Goal: Task Accomplishment & Management: Manage account settings

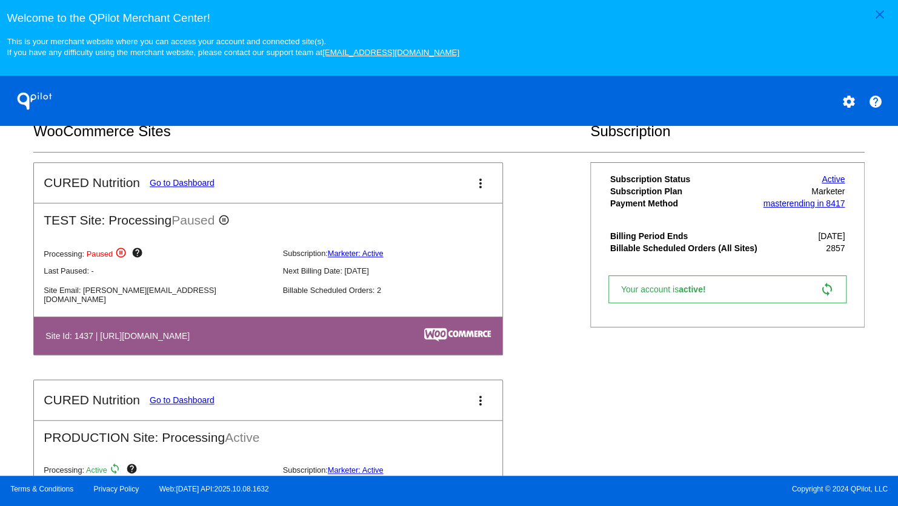
scroll to position [424, 0]
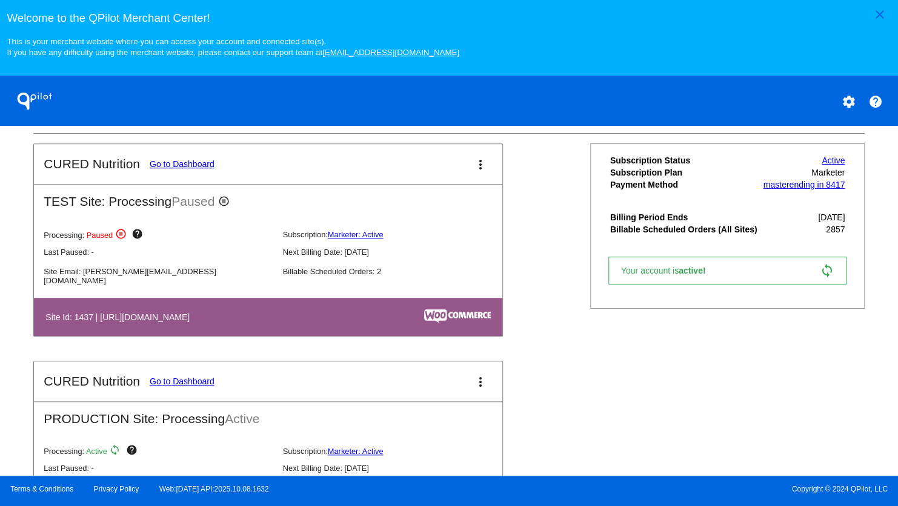
click at [165, 386] on link "Go to Dashboard" at bounding box center [182, 382] width 65 height 10
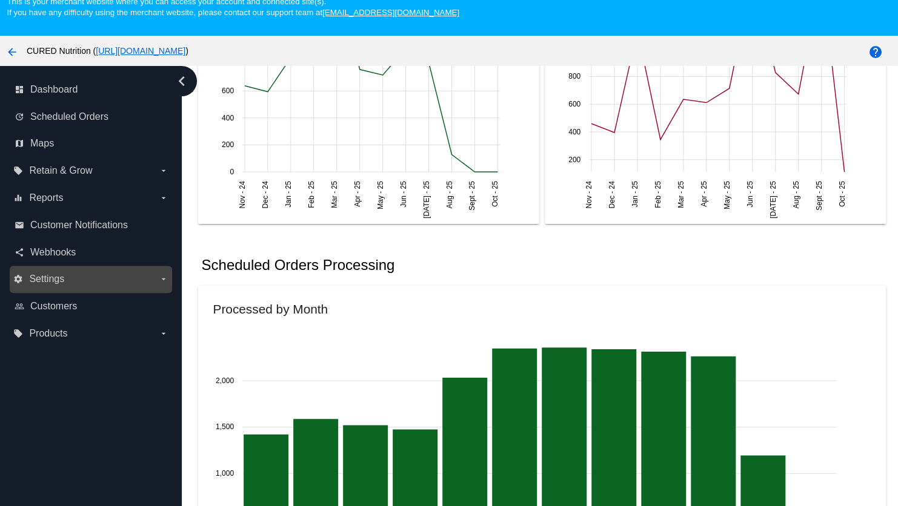
scroll to position [78, 0]
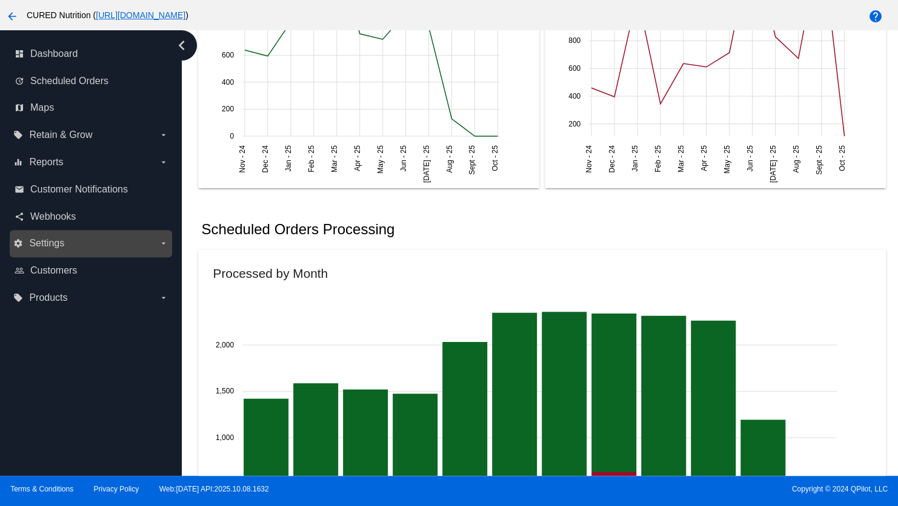
click at [54, 242] on span "Settings" at bounding box center [46, 243] width 35 height 11
click at [0, 0] on input "settings Settings arrow_drop_down" at bounding box center [0, 0] width 0 height 0
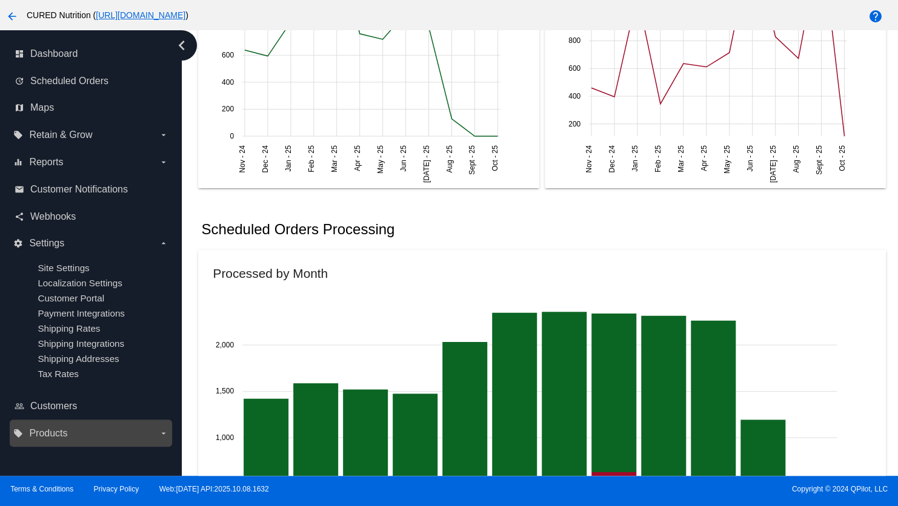
click at [52, 438] on span "Products" at bounding box center [48, 433] width 38 height 11
click at [0, 0] on input "local_offer Products arrow_drop_down" at bounding box center [0, 0] width 0 height 0
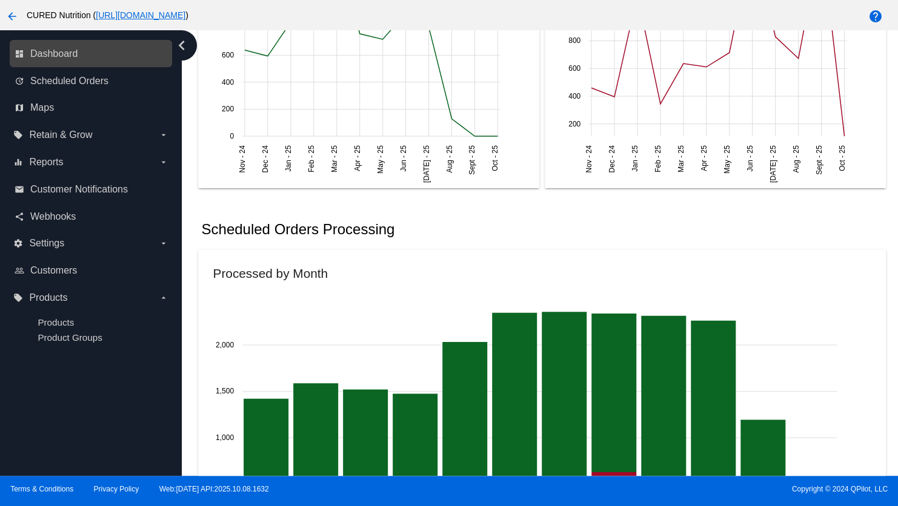
click at [25, 51] on link "dashboard Dashboard" at bounding box center [92, 53] width 154 height 19
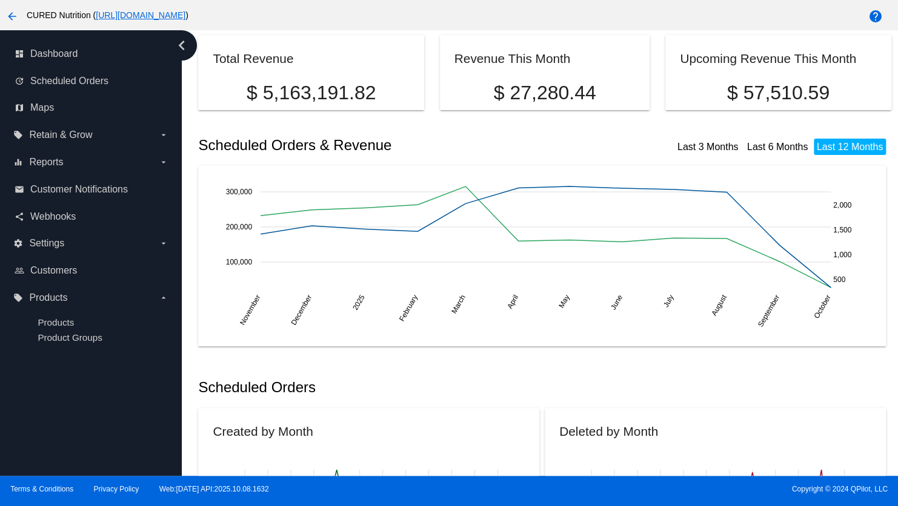
scroll to position [0, 0]
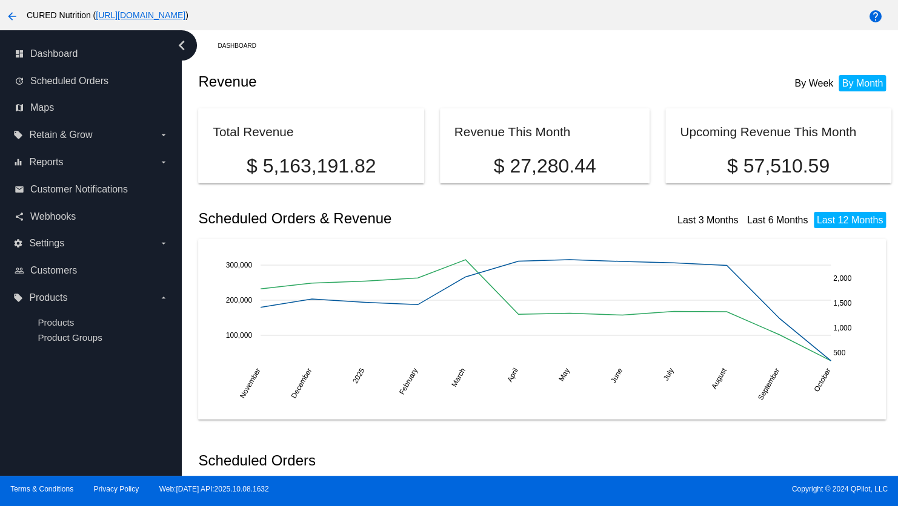
click at [15, 19] on mat-icon "arrow_back" at bounding box center [12, 16] width 15 height 15
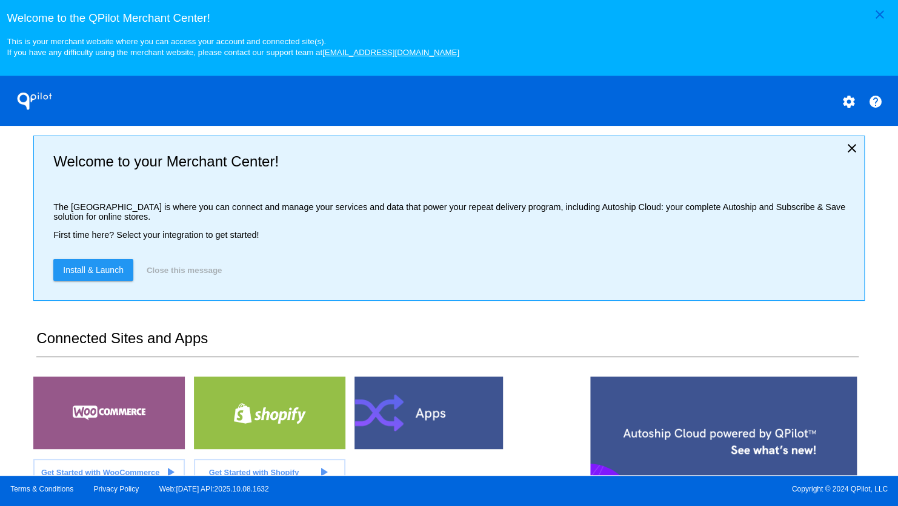
click at [851, 101] on mat-icon "settings" at bounding box center [848, 101] width 15 height 15
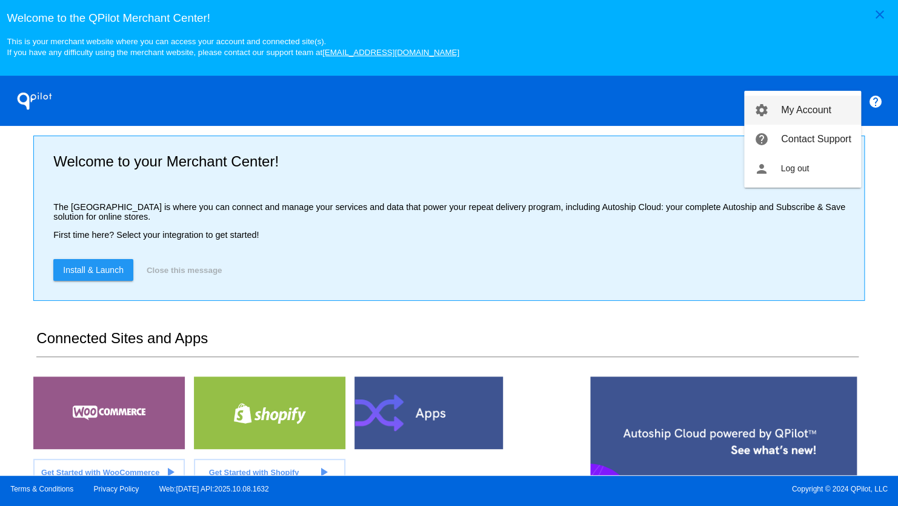
click at [830, 111] on span "My Account" at bounding box center [806, 110] width 50 height 10
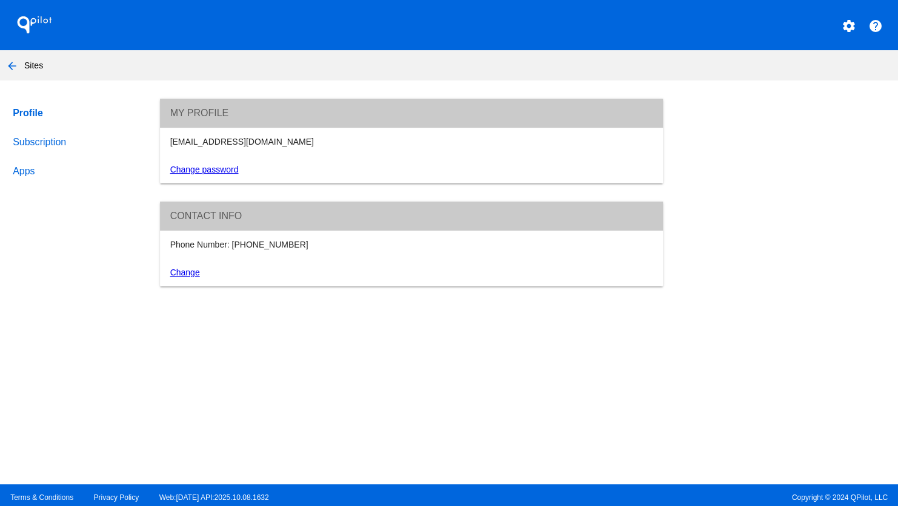
click at [33, 144] on link "Subscription" at bounding box center [74, 142] width 129 height 29
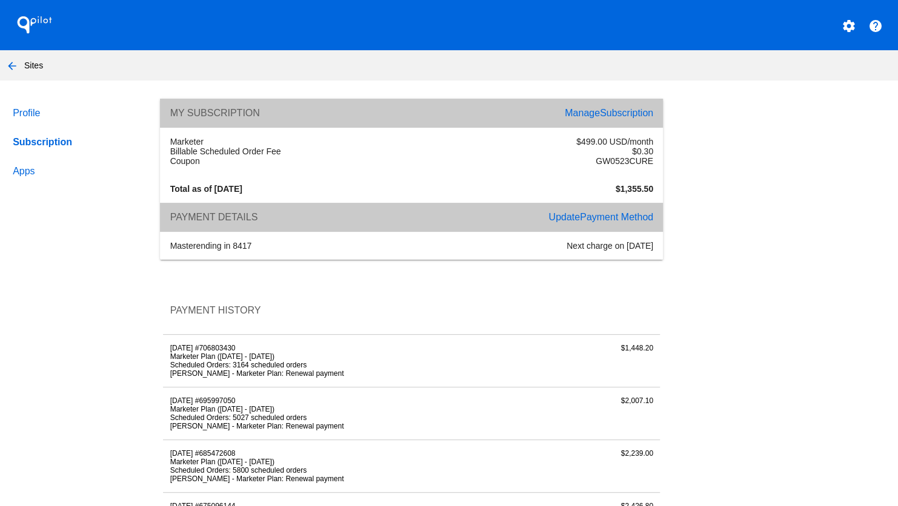
click at [563, 222] on link "Update Payment Method" at bounding box center [600, 217] width 105 height 10
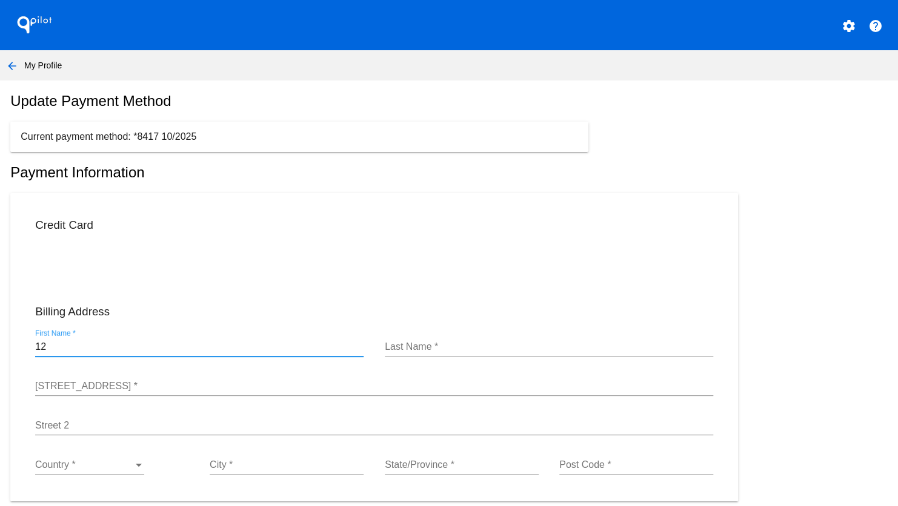
type input "1"
type input "[PERSON_NAME]"
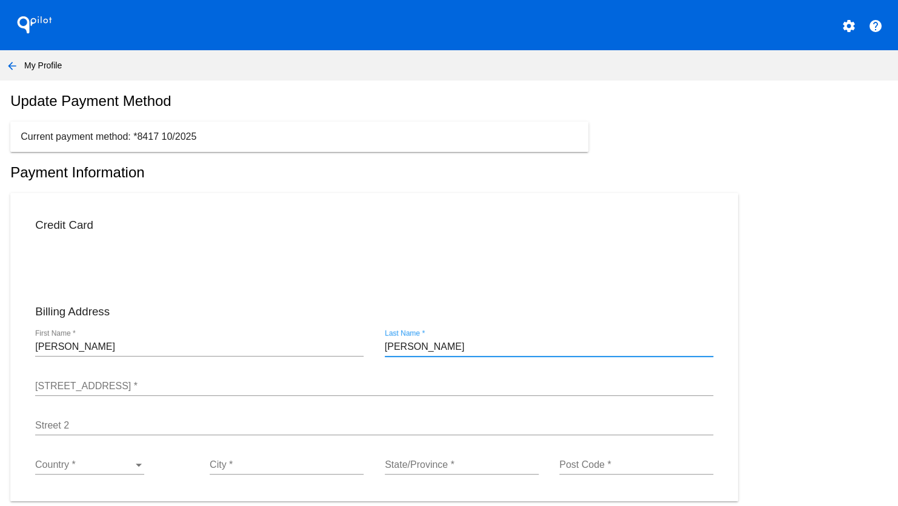
type input "[PERSON_NAME]"
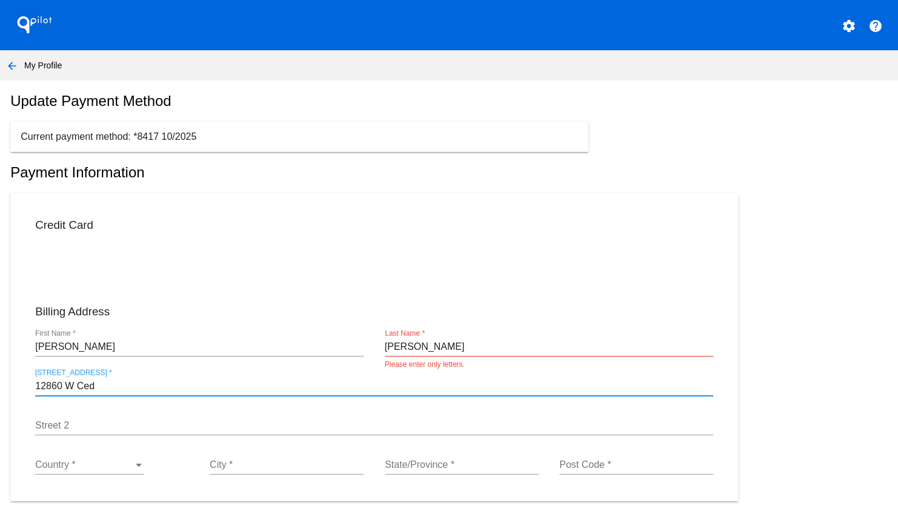
type input "[STREET_ADDRESS]"
type input "Lakewood"
type input "[US_STATE]"
type input "80228"
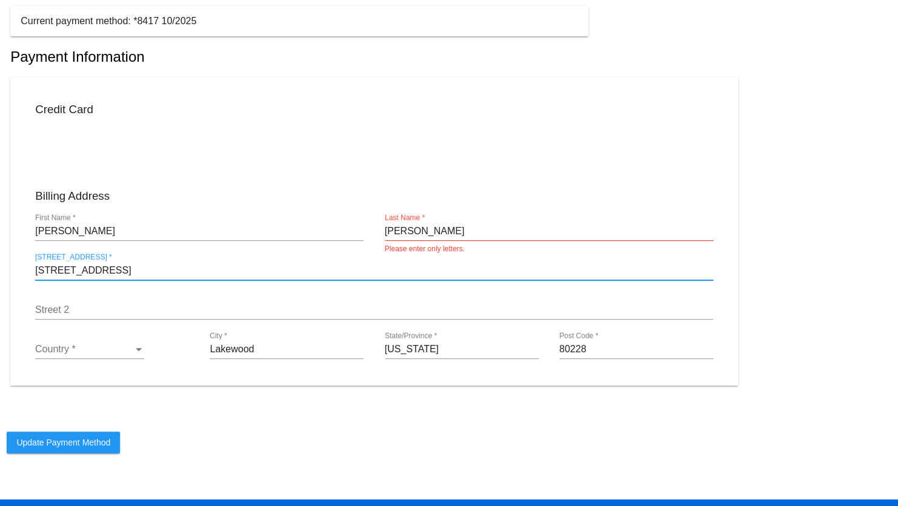
scroll to position [121, 0]
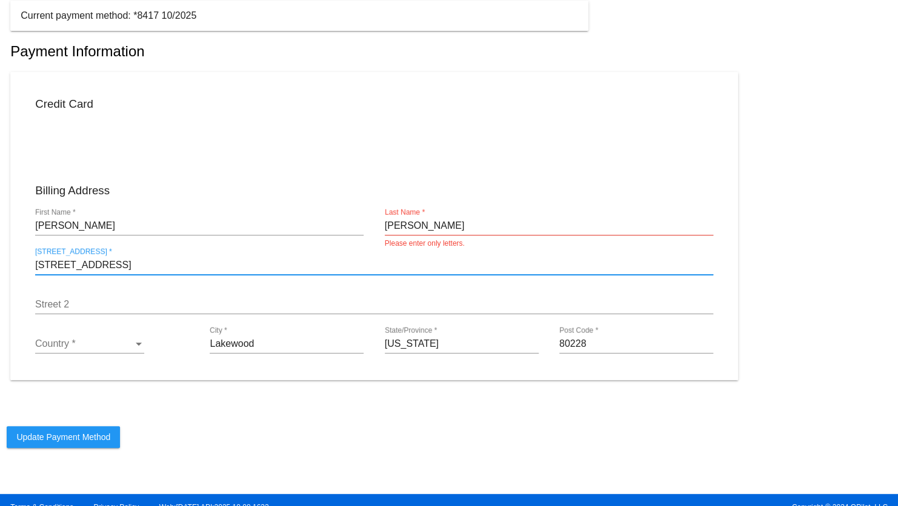
click at [106, 354] on div "Country * Country *" at bounding box center [89, 339] width 109 height 27
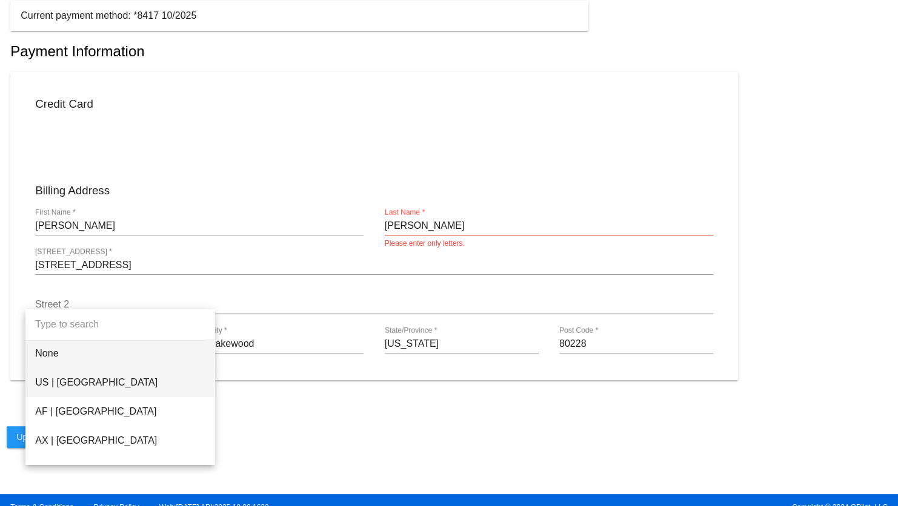
click at [90, 389] on span "US | [GEOGRAPHIC_DATA]" at bounding box center [120, 382] width 170 height 29
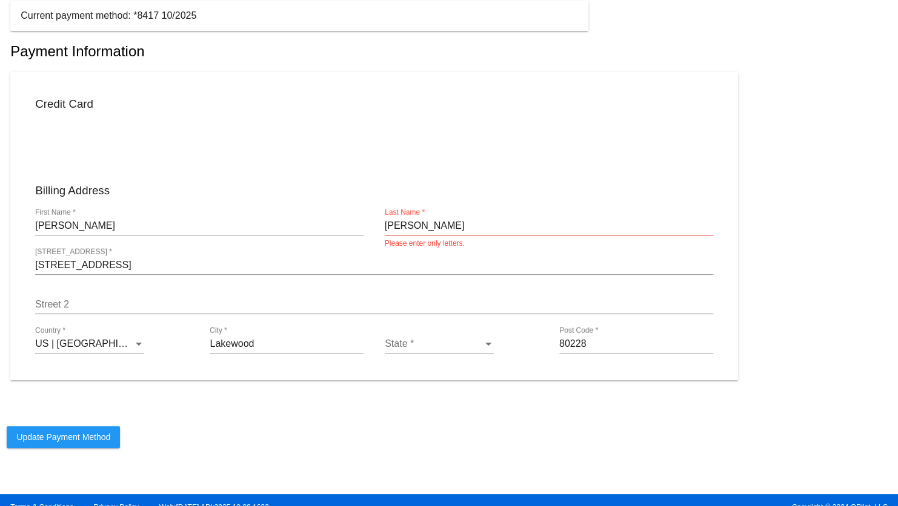
click at [443, 346] on div "State * State *" at bounding box center [439, 339] width 109 height 27
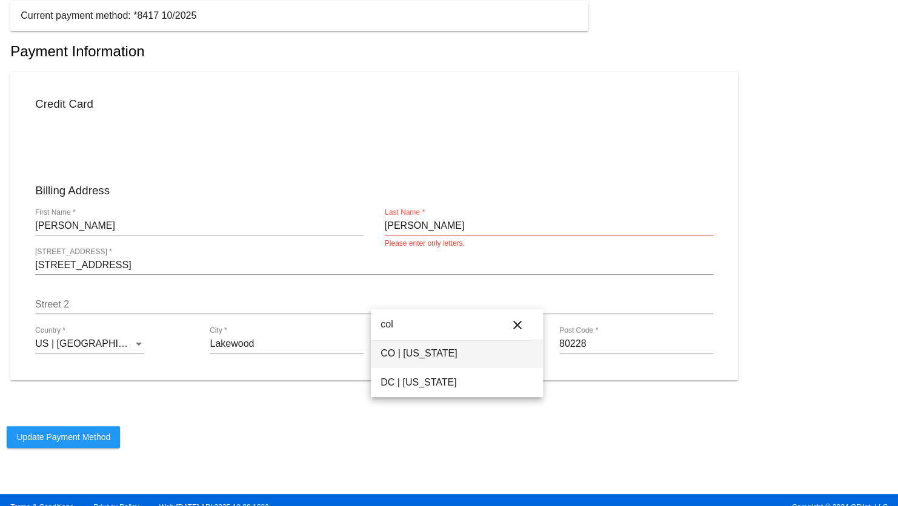
type input "col"
click at [435, 356] on span "CO | [US_STATE]" at bounding box center [456, 353] width 153 height 29
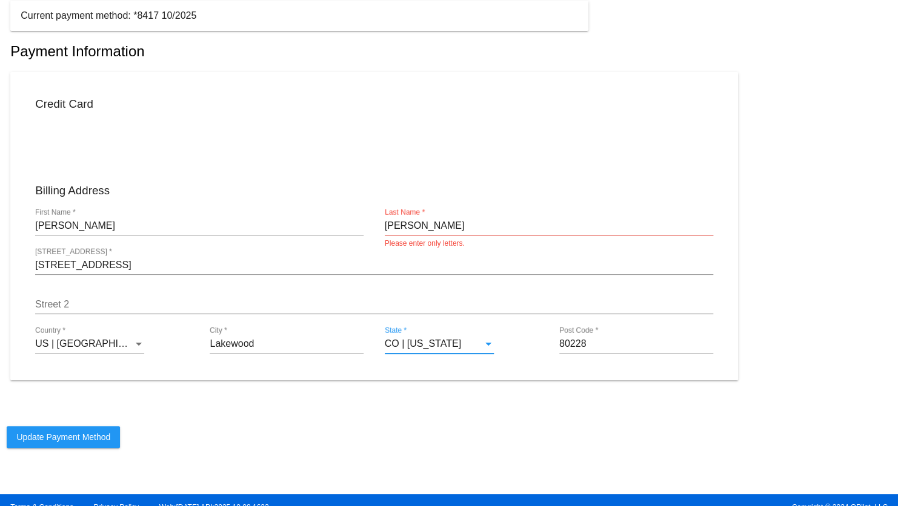
click at [452, 231] on input "[PERSON_NAME]" at bounding box center [549, 225] width 328 height 11
click at [393, 231] on input "[PERSON_NAME]" at bounding box center [549, 225] width 328 height 11
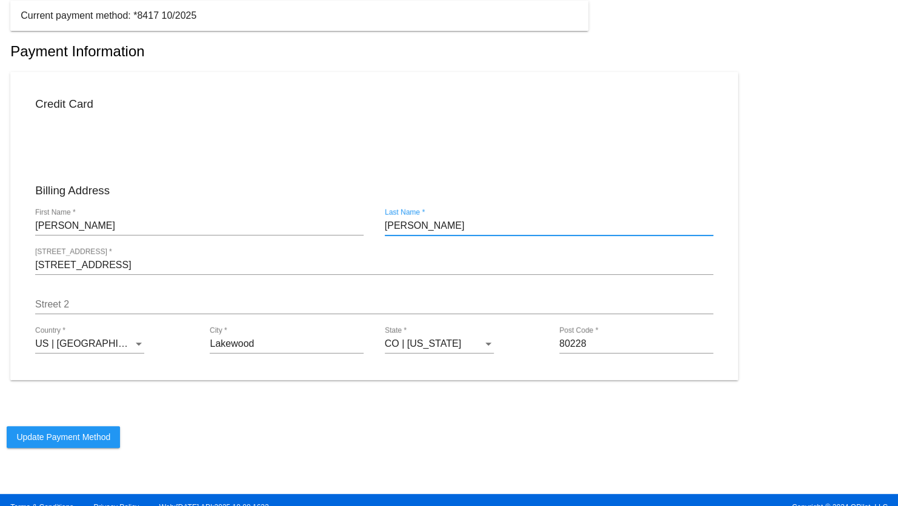
type input "[PERSON_NAME]"
click at [155, 271] on input "[STREET_ADDRESS]" at bounding box center [373, 265] width 677 height 11
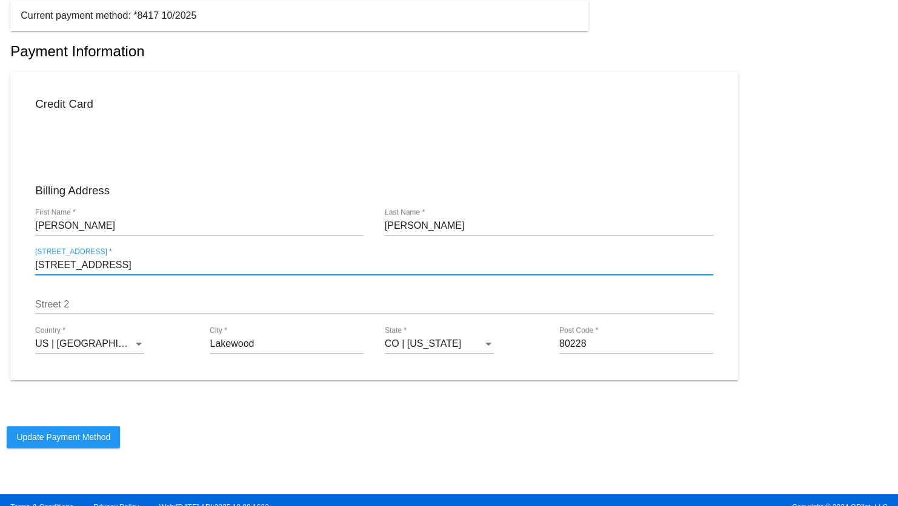
drag, startPoint x: 160, startPoint y: 274, endPoint x: 118, endPoint y: 274, distance: 42.4
click at [118, 271] on input "[STREET_ADDRESS]" at bounding box center [373, 265] width 677 height 11
type input "[STREET_ADDRESS]"
click at [56, 310] on input "Street 2" at bounding box center [373, 304] width 677 height 11
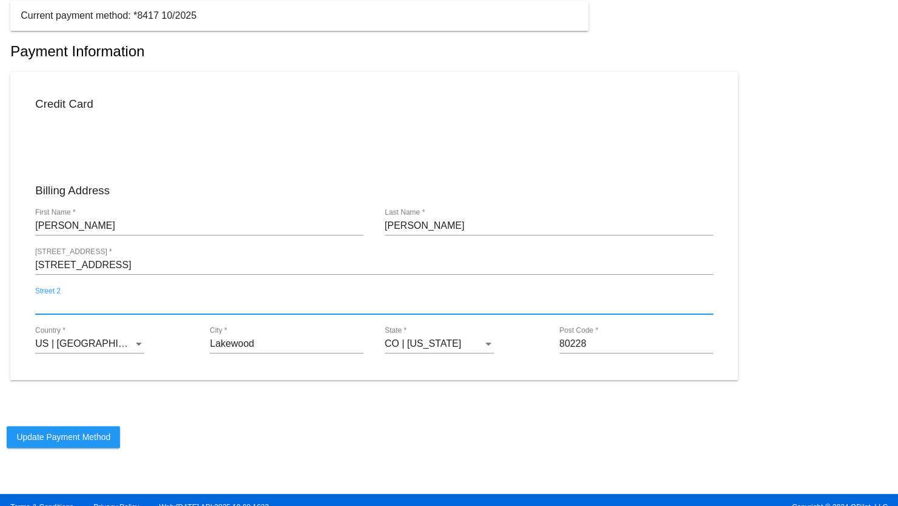
paste input "Unit 101"
type input "Unit 101"
click at [489, 407] on app-subscription-billing "QPilot settings help arrow_back My Profile Update Payment Method Current paymen…" at bounding box center [449, 202] width 898 height 646
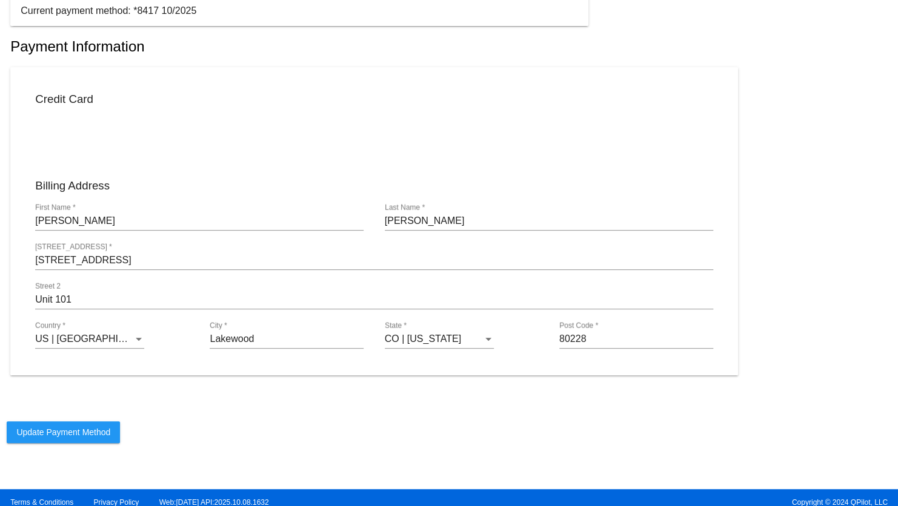
scroll to position [149, 0]
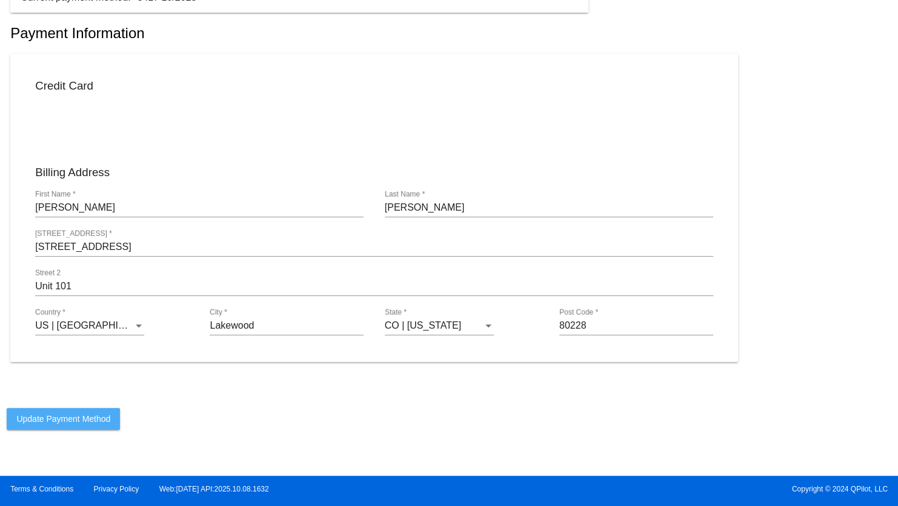
click at [105, 420] on span "Update Payment Method" at bounding box center [63, 419] width 94 height 10
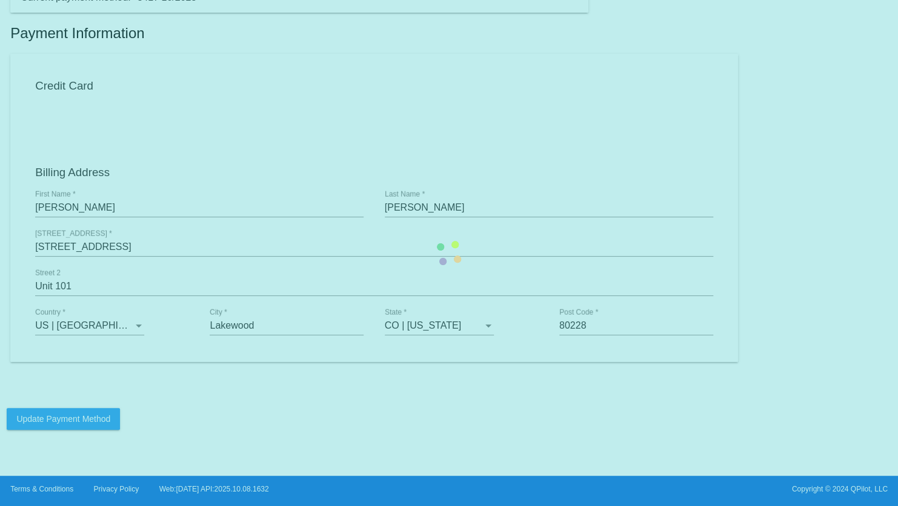
scroll to position [8, 0]
